Goal: Use online tool/utility: Utilize a website feature to perform a specific function

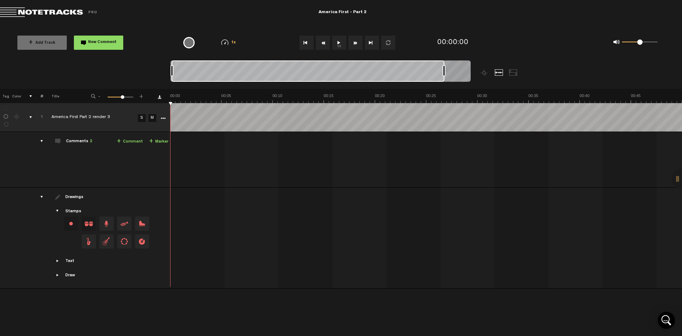
drag, startPoint x: 177, startPoint y: 73, endPoint x: 444, endPoint y: 73, distance: 267.1
click at [444, 73] on div at bounding box center [444, 70] width 3 height 11
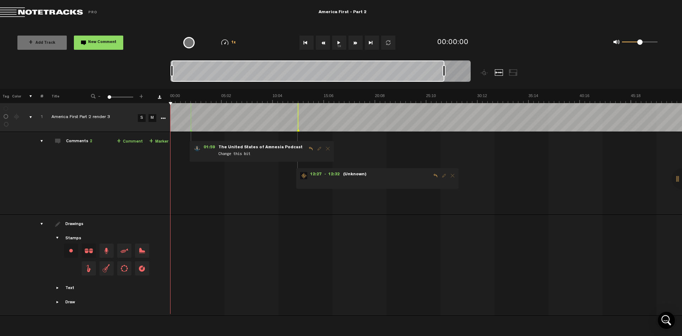
click at [338, 43] on button "1x" at bounding box center [339, 43] width 14 height 14
drag, startPoint x: 443, startPoint y: 71, endPoint x: 453, endPoint y: 71, distance: 10.0
click at [453, 71] on div at bounding box center [454, 70] width 3 height 11
drag, startPoint x: 451, startPoint y: 72, endPoint x: 436, endPoint y: 72, distance: 14.6
click at [436, 72] on div at bounding box center [311, 70] width 282 height 21
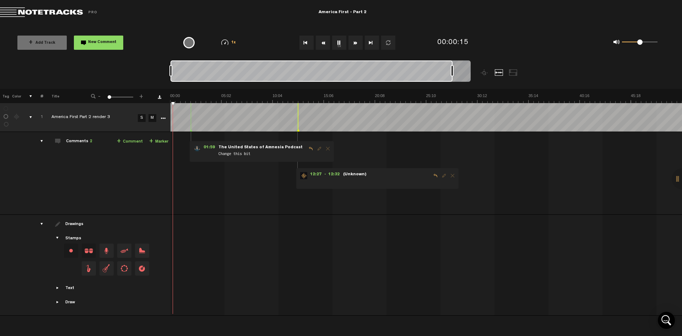
click at [434, 75] on div at bounding box center [311, 70] width 282 height 21
click at [297, 72] on div at bounding box center [311, 70] width 282 height 21
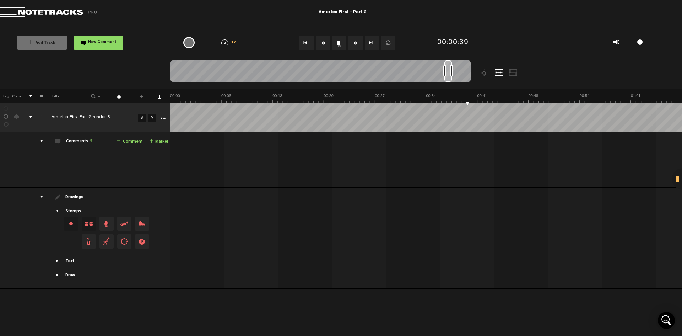
drag, startPoint x: 172, startPoint y: 72, endPoint x: 445, endPoint y: 65, distance: 273.9
click at [445, 65] on div at bounding box center [444, 70] width 3 height 11
click at [509, 36] on div "00:00:41" at bounding box center [474, 42] width 81 height 21
click at [340, 41] on button "1x" at bounding box center [339, 43] width 14 height 14
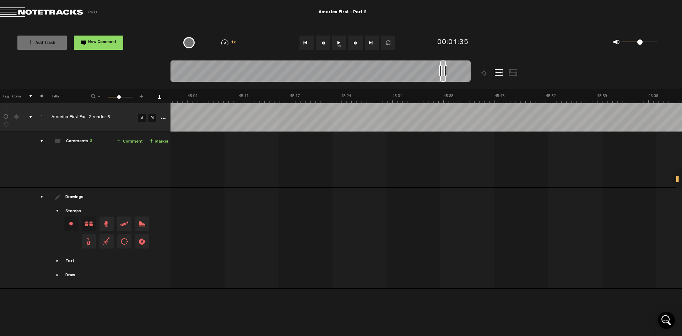
drag, startPoint x: 179, startPoint y: 79, endPoint x: 443, endPoint y: 80, distance: 263.2
click at [443, 80] on div at bounding box center [443, 70] width 6 height 21
click at [337, 45] on button "1x" at bounding box center [339, 43] width 14 height 14
drag, startPoint x: 184, startPoint y: 74, endPoint x: 454, endPoint y: 75, distance: 270.3
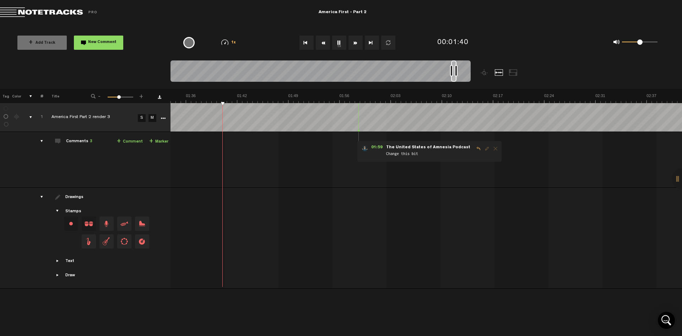
click at [454, 75] on div at bounding box center [453, 70] width 5 height 21
click at [454, 80] on div at bounding box center [453, 70] width 5 height 21
click at [454, 71] on div at bounding box center [453, 70] width 5 height 21
click at [492, 44] on div "00:02:11" at bounding box center [474, 42] width 81 height 21
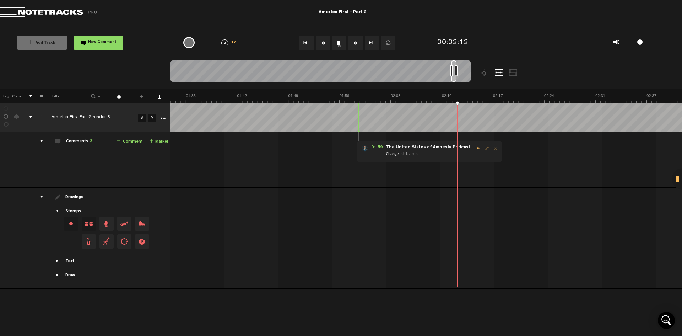
click at [498, 73] on div at bounding box center [499, 72] width 9 height 6
click at [516, 36] on div "0 1 0.5" at bounding box center [593, 42] width 156 height 21
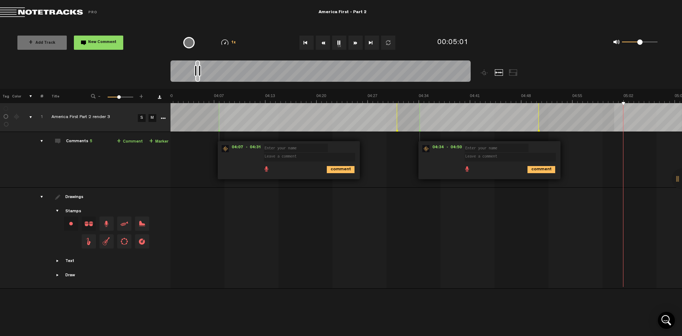
scroll to position [0, 1940]
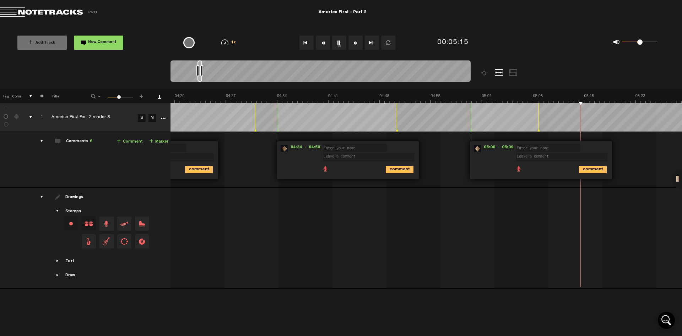
click at [554, 28] on div "+ Add Track New Comment 1x 0.25x 0.5x 0.75x 1x 1.25x 1.5x 1.75x 2x All emojis 😀…" at bounding box center [341, 43] width 682 height 36
click at [340, 40] on button "1x" at bounding box center [339, 43] width 14 height 14
drag, startPoint x: 200, startPoint y: 71, endPoint x: 197, endPoint y: 75, distance: 4.3
click at [197, 75] on div at bounding box center [198, 70] width 3 height 11
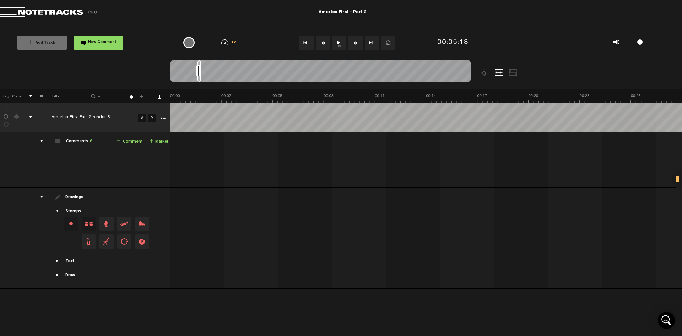
scroll to position [0, 0]
click at [236, 84] on div at bounding box center [357, 74] width 375 height 28
drag, startPoint x: 200, startPoint y: 65, endPoint x: 460, endPoint y: 71, distance: 259.7
click at [462, 71] on div at bounding box center [320, 72] width 300 height 24
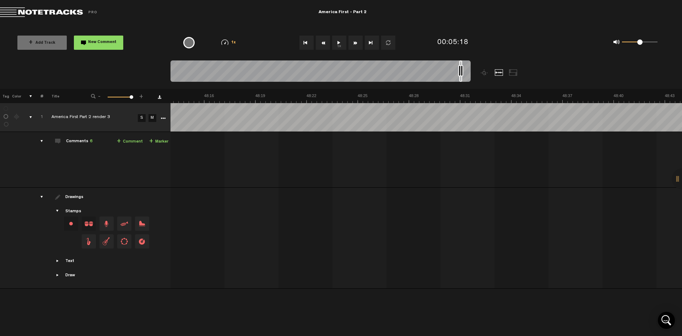
click at [339, 43] on button "1x" at bounding box center [339, 43] width 14 height 14
click at [203, 68] on div at bounding box center [203, 70] width 3 height 11
click at [340, 44] on button "1x" at bounding box center [339, 43] width 14 height 14
click at [204, 73] on div at bounding box center [204, 70] width 3 height 11
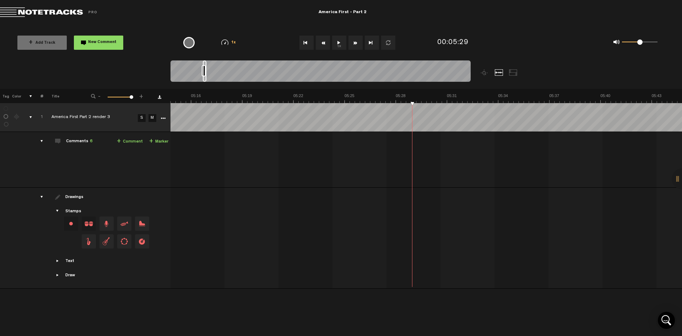
scroll to position [0, 0]
drag, startPoint x: 204, startPoint y: 81, endPoint x: 456, endPoint y: 80, distance: 252.9
click at [456, 80] on div at bounding box center [456, 70] width 3 height 21
click at [457, 74] on div at bounding box center [458, 70] width 3 height 11
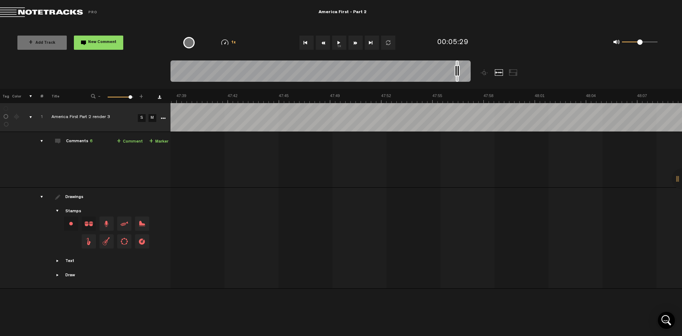
click at [457, 74] on div at bounding box center [458, 70] width 3 height 11
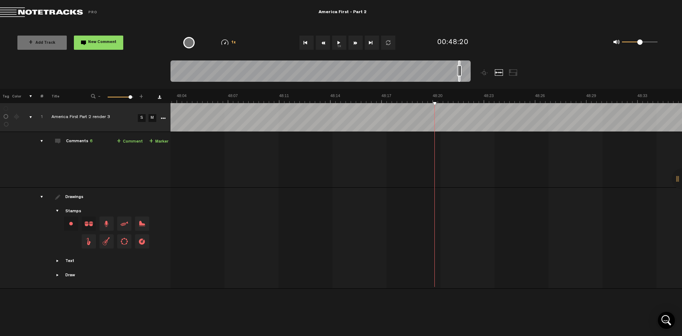
click at [339, 40] on button "1x" at bounding box center [339, 43] width 14 height 14
click at [337, 43] on button "1x" at bounding box center [339, 43] width 14 height 14
drag, startPoint x: 459, startPoint y: 79, endPoint x: 450, endPoint y: 77, distance: 9.4
click at [450, 77] on div at bounding box center [449, 70] width 1 height 21
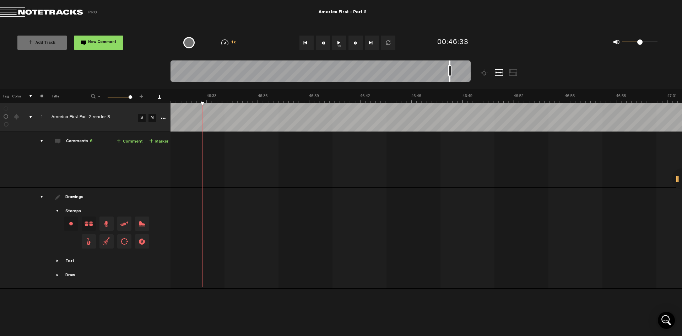
click at [340, 42] on button "1x" at bounding box center [339, 43] width 14 height 14
click at [338, 44] on button "1x" at bounding box center [339, 43] width 14 height 14
drag, startPoint x: 450, startPoint y: 70, endPoint x: 445, endPoint y: 70, distance: 4.6
click at [445, 70] on div at bounding box center [445, 70] width 3 height 11
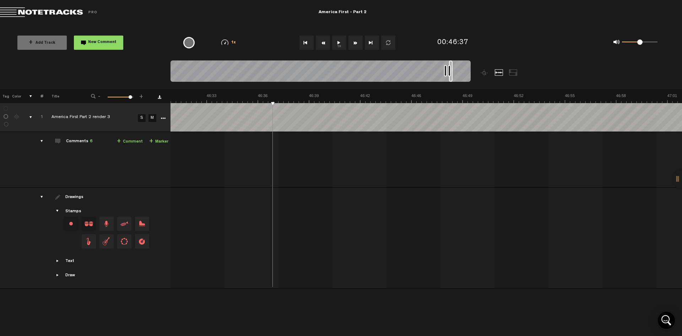
click at [449, 70] on div at bounding box center [449, 70] width 3 height 11
drag, startPoint x: 451, startPoint y: 71, endPoint x: 442, endPoint y: 71, distance: 8.9
click at [442, 71] on div at bounding box center [320, 72] width 300 height 24
click at [339, 42] on button "1x" at bounding box center [339, 43] width 14 height 14
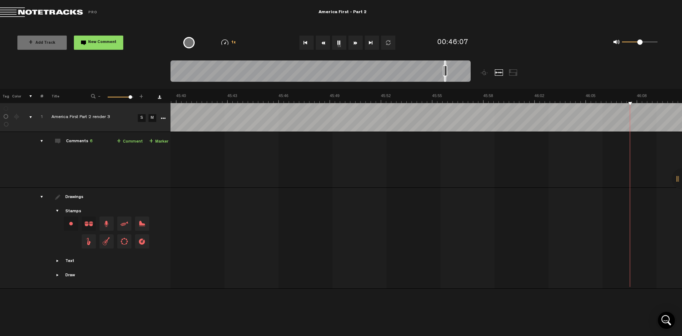
scroll to position [0, 44778]
click at [336, 43] on button "1x" at bounding box center [339, 43] width 14 height 14
click at [338, 41] on button "1x" at bounding box center [339, 43] width 14 height 14
click at [645, 43] on div "0 1 0.69" at bounding box center [640, 42] width 36 height 1
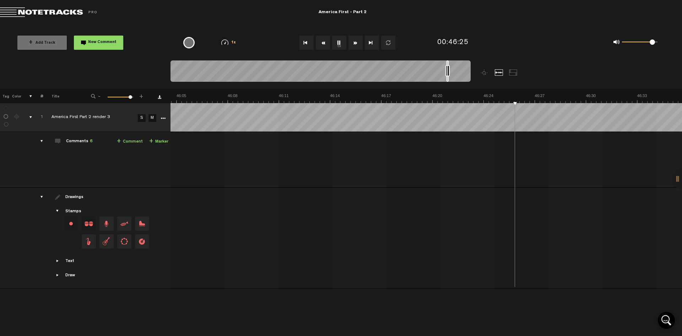
drag, startPoint x: 646, startPoint y: 43, endPoint x: 652, endPoint y: 44, distance: 6.0
click at [652, 44] on span at bounding box center [652, 41] width 5 height 5
drag, startPoint x: 458, startPoint y: 62, endPoint x: 449, endPoint y: 65, distance: 9.3
click at [449, 65] on div at bounding box center [449, 70] width 1 height 21
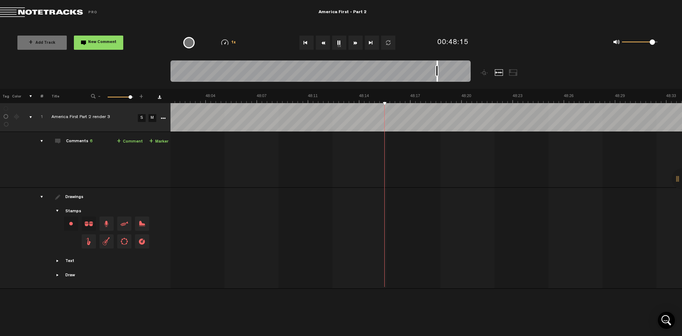
drag, startPoint x: 449, startPoint y: 64, endPoint x: 436, endPoint y: 61, distance: 13.7
click at [437, 63] on div at bounding box center [437, 70] width 1 height 21
drag, startPoint x: 436, startPoint y: 64, endPoint x: 423, endPoint y: 64, distance: 13.1
click at [423, 64] on div at bounding box center [422, 70] width 1 height 21
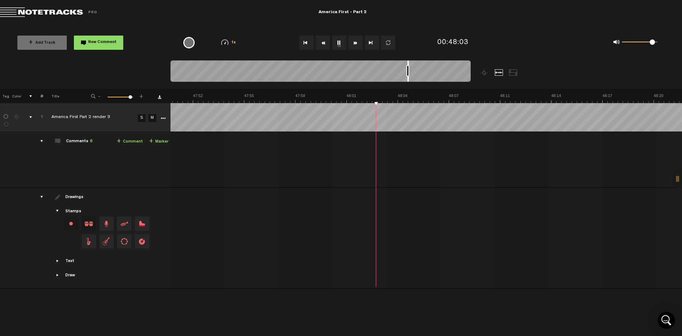
scroll to position [0, 46706]
drag, startPoint x: 423, startPoint y: 63, endPoint x: 408, endPoint y: 64, distance: 15.0
click at [408, 64] on div at bounding box center [407, 70] width 1 height 21
drag, startPoint x: 407, startPoint y: 63, endPoint x: 392, endPoint y: 64, distance: 15.7
click at [391, 64] on div at bounding box center [391, 70] width 1 height 21
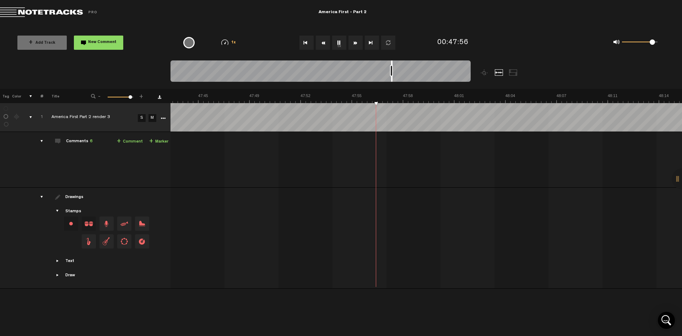
scroll to position [0, 46598]
click at [393, 64] on div at bounding box center [320, 72] width 300 height 24
drag, startPoint x: 394, startPoint y: 64, endPoint x: 374, endPoint y: 64, distance: 19.2
click at [374, 64] on div at bounding box center [374, 70] width 3 height 21
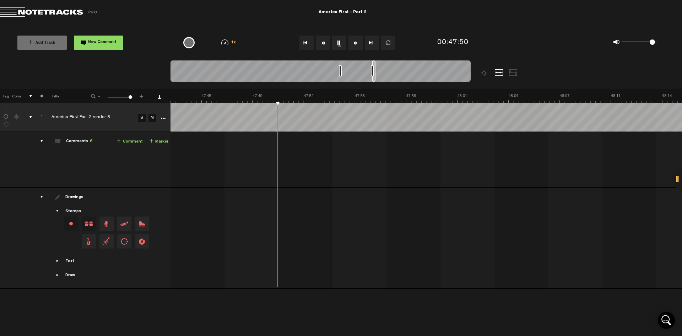
drag, startPoint x: 373, startPoint y: 65, endPoint x: 339, endPoint y: 70, distance: 34.5
click at [339, 70] on div at bounding box center [340, 70] width 3 height 11
drag, startPoint x: 374, startPoint y: 65, endPoint x: 373, endPoint y: 74, distance: 8.6
click at [373, 74] on div at bounding box center [320, 72] width 300 height 24
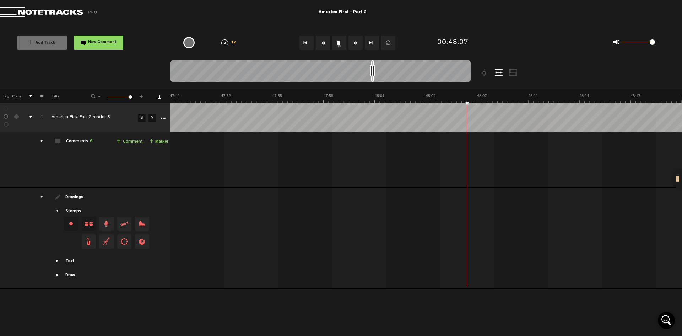
click at [375, 72] on div at bounding box center [373, 70] width 3 height 11
drag, startPoint x: 374, startPoint y: 68, endPoint x: 461, endPoint y: 74, distance: 86.9
click at [461, 74] on div at bounding box center [320, 72] width 300 height 24
click at [339, 49] on button "1x" at bounding box center [339, 43] width 14 height 14
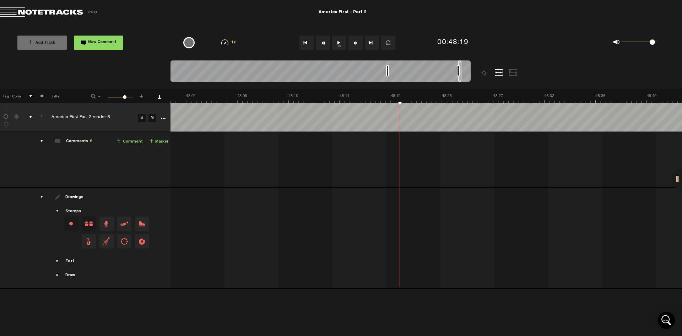
drag, startPoint x: 460, startPoint y: 70, endPoint x: 386, endPoint y: 69, distance: 74.2
click at [386, 70] on div at bounding box center [387, 70] width 3 height 11
drag, startPoint x: 386, startPoint y: 71, endPoint x: 438, endPoint y: 70, distance: 51.5
click at [438, 70] on div at bounding box center [439, 70] width 3 height 11
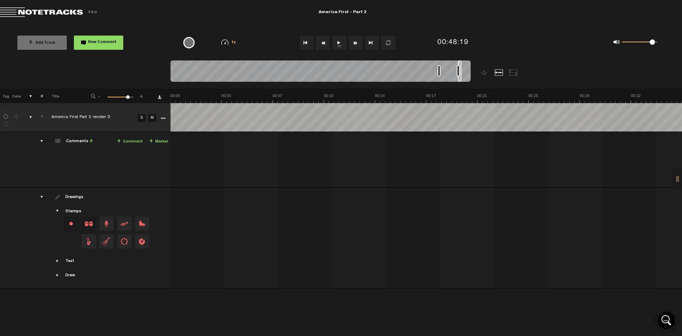
click at [438, 69] on div at bounding box center [439, 70] width 3 height 11
click at [396, 84] on div at bounding box center [357, 74] width 375 height 28
click at [338, 42] on button "1x" at bounding box center [339, 43] width 14 height 14
click at [498, 72] on div at bounding box center [499, 72] width 9 height 6
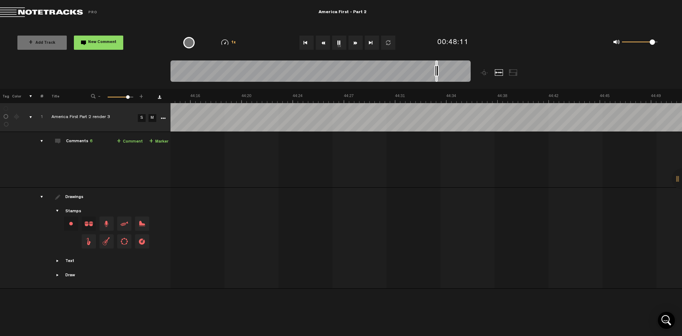
scroll to position [0, 40960]
drag, startPoint x: 459, startPoint y: 64, endPoint x: 433, endPoint y: 64, distance: 26.6
click at [433, 64] on div at bounding box center [433, 70] width 2 height 21
click at [433, 71] on div at bounding box center [433, 70] width 3 height 11
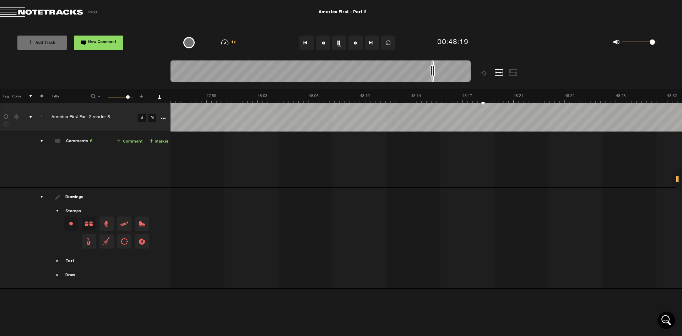
click at [432, 62] on div at bounding box center [433, 70] width 2 height 21
click at [542, 38] on div "0 1 0.92" at bounding box center [593, 42] width 156 height 21
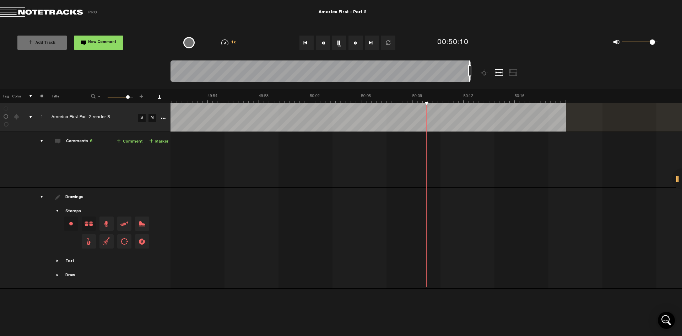
scroll to position [0, 42597]
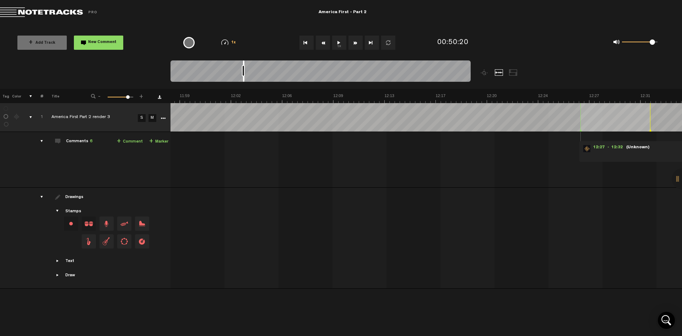
drag, startPoint x: 470, startPoint y: 63, endPoint x: 243, endPoint y: 77, distance: 227.1
click at [244, 77] on div at bounding box center [243, 70] width 1 height 21
click at [337, 45] on button "1x" at bounding box center [339, 43] width 14 height 14
click at [339, 42] on button "1x" at bounding box center [339, 43] width 14 height 14
